Goal: Task Accomplishment & Management: Complete application form

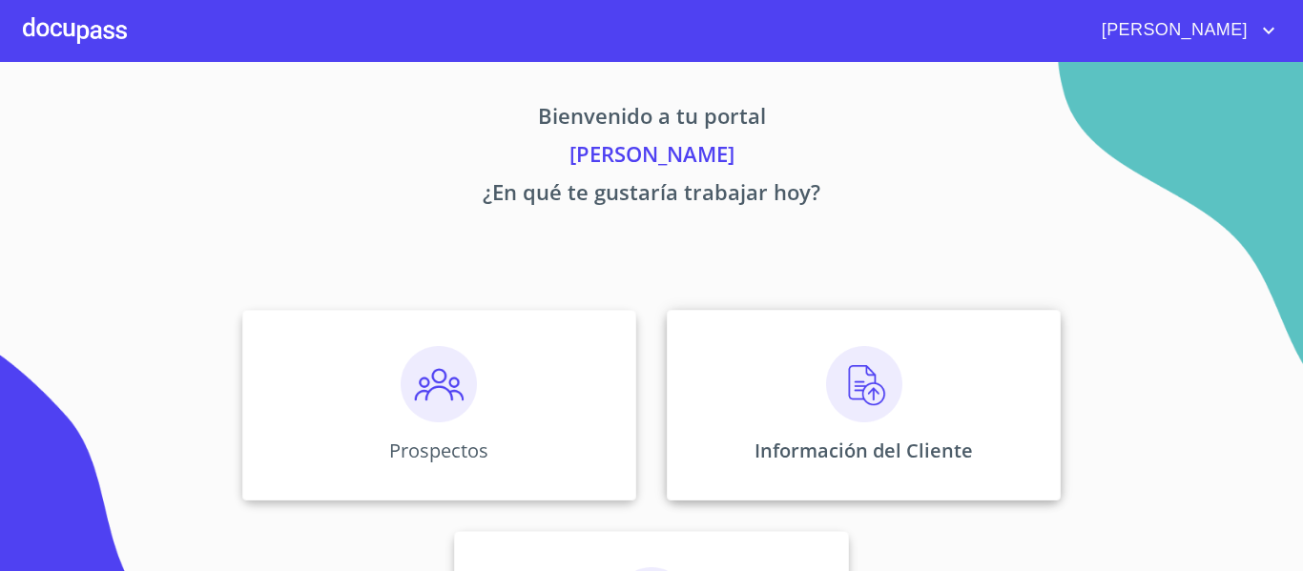
click at [854, 401] on img at bounding box center [864, 384] width 76 height 76
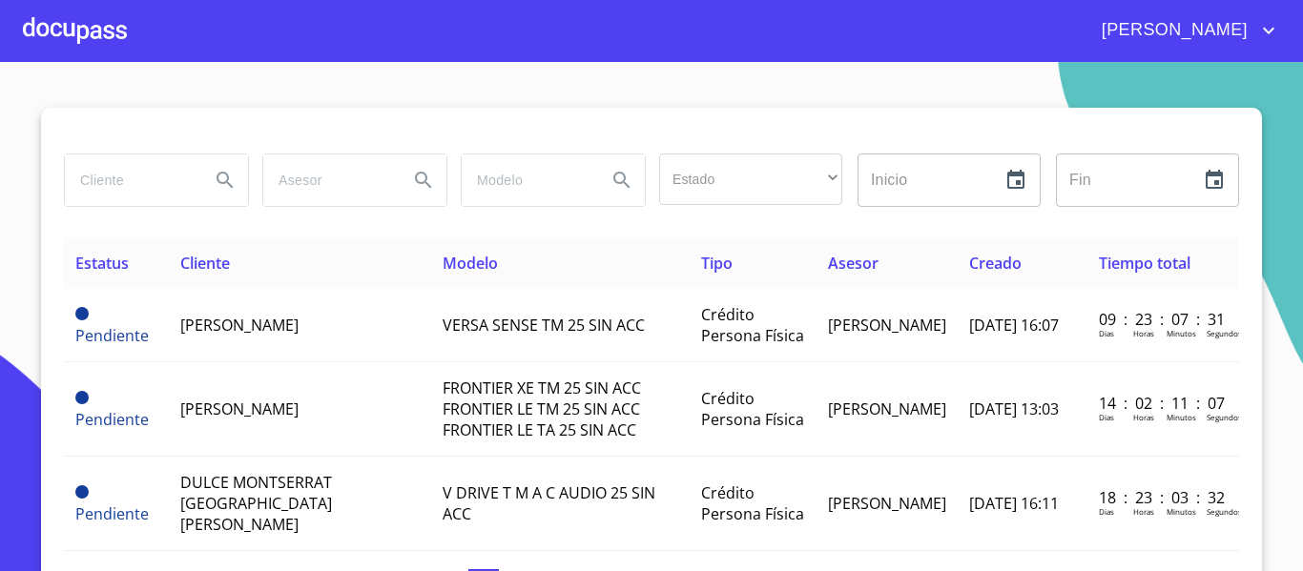
click at [121, 170] on input "search" at bounding box center [130, 181] width 130 height 52
click at [107, 165] on input "search" at bounding box center [130, 181] width 130 height 52
type input "[PERSON_NAME]"
click at [214, 174] on icon "Search" at bounding box center [225, 180] width 23 height 23
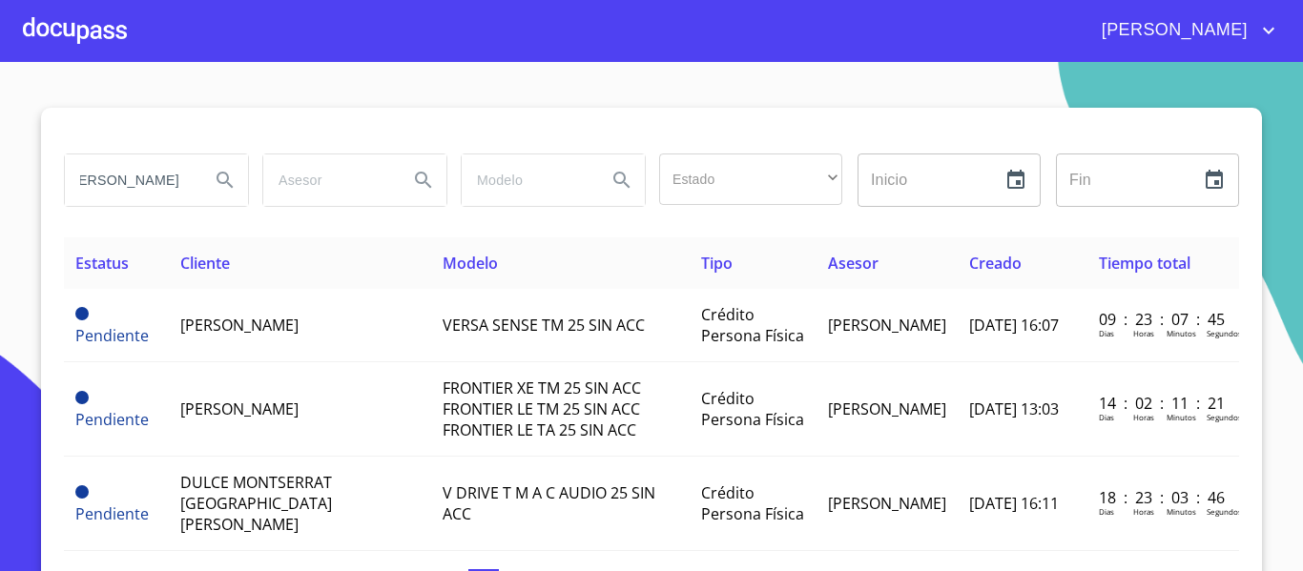
scroll to position [0, 0]
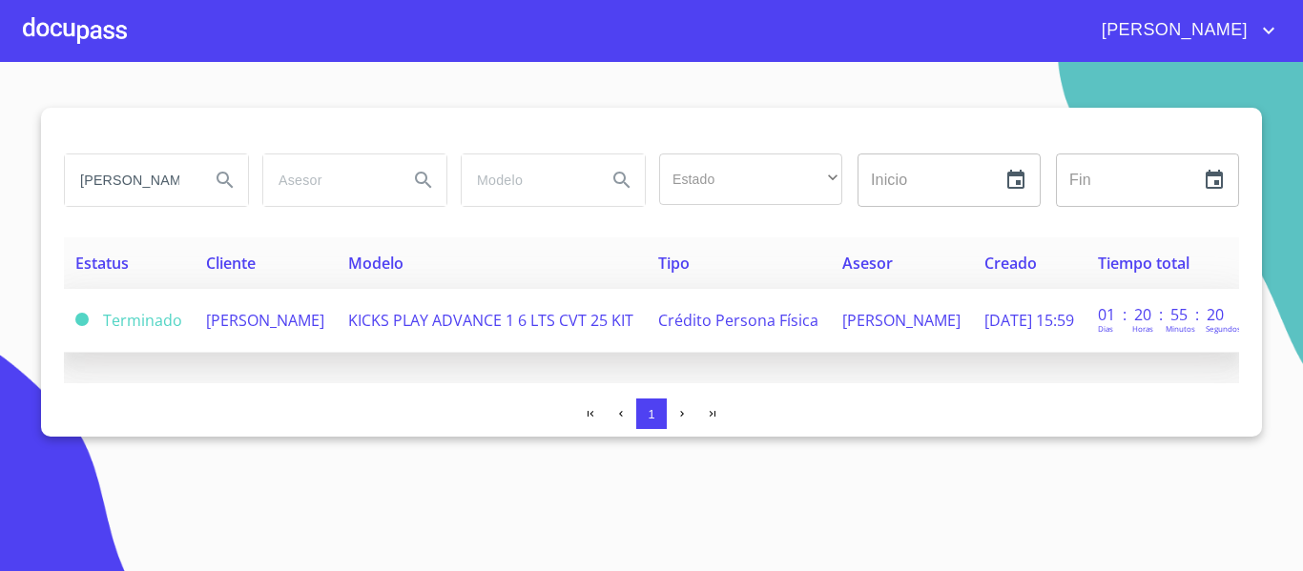
click at [252, 313] on span "[PERSON_NAME]" at bounding box center [265, 320] width 118 height 21
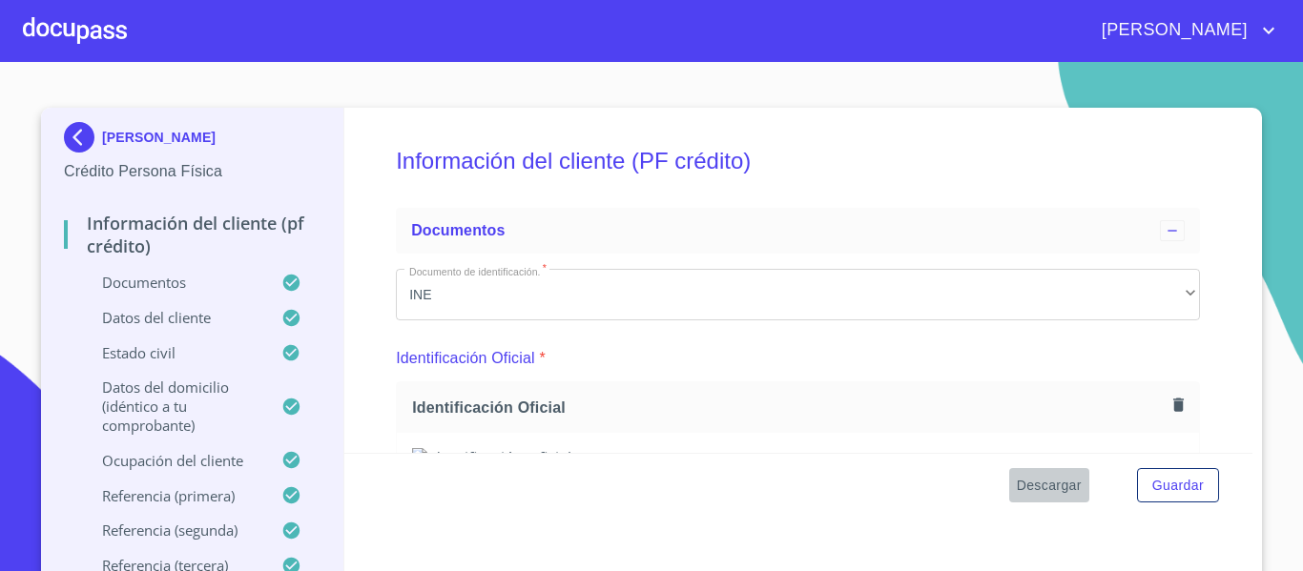
click at [1028, 483] on span "Descargar" at bounding box center [1049, 486] width 65 height 24
